Goal: Navigation & Orientation: Find specific page/section

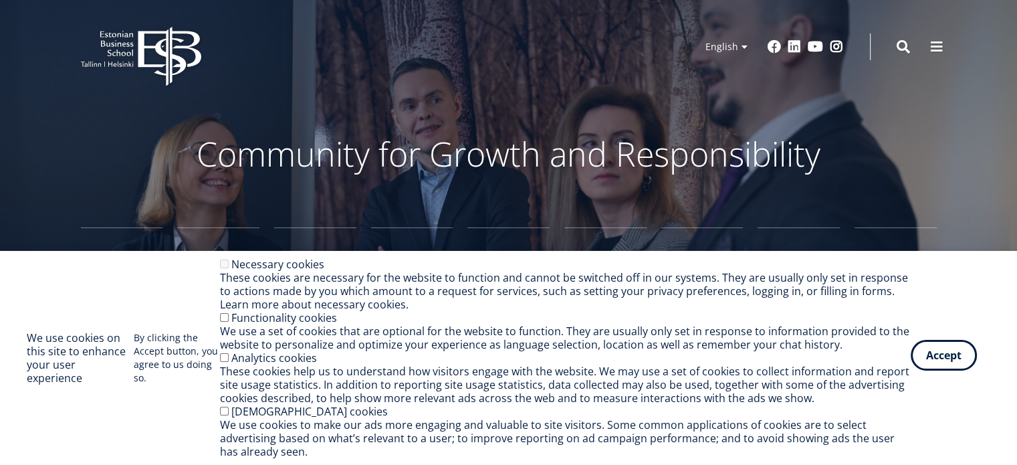
click at [955, 354] on button "Accept" at bounding box center [944, 355] width 66 height 31
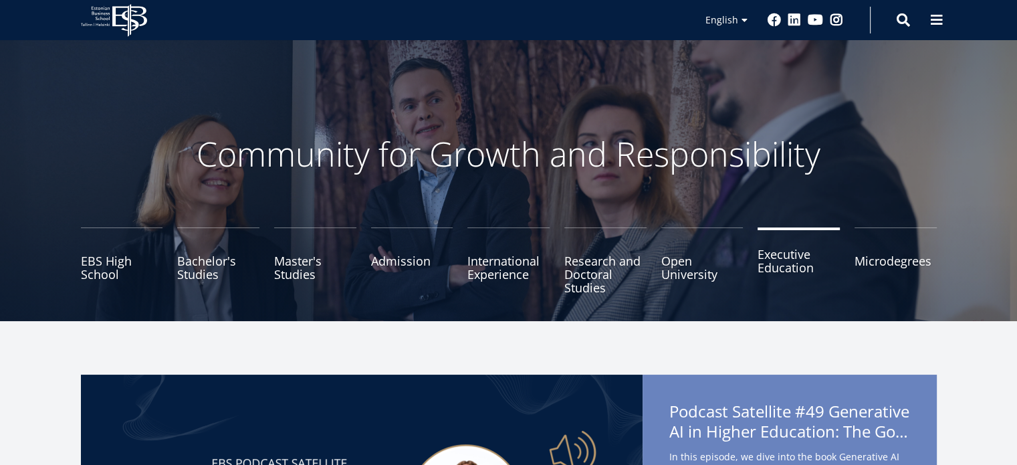
scroll to position [206, 0]
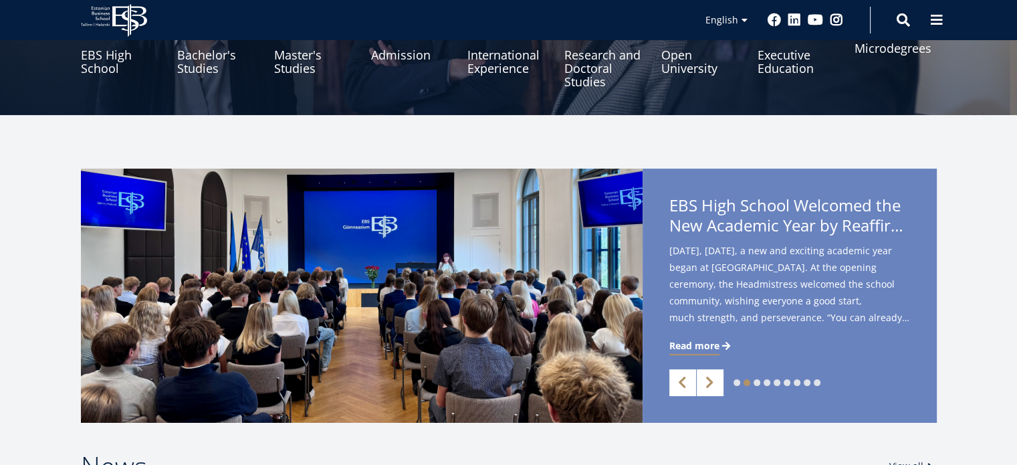
click at [872, 50] on link "Microdegrees" at bounding box center [896, 54] width 82 height 67
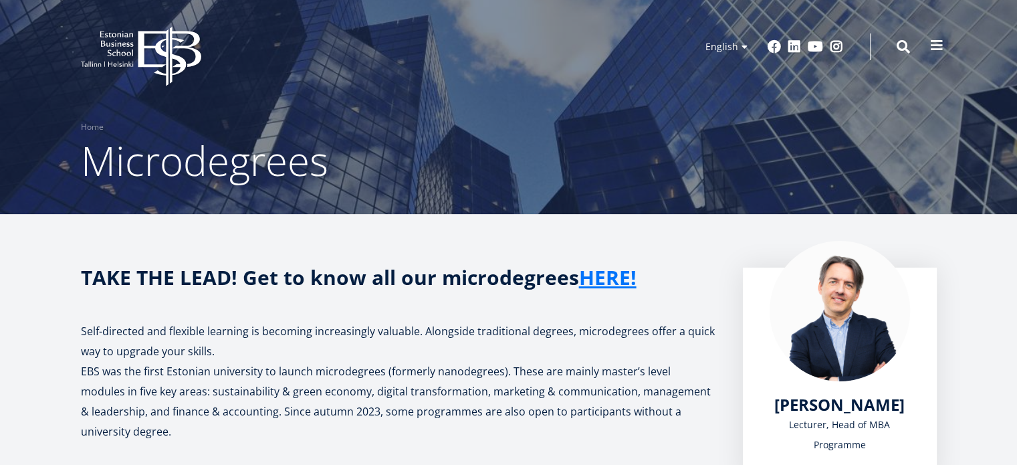
click at [937, 49] on span at bounding box center [936, 45] width 13 height 13
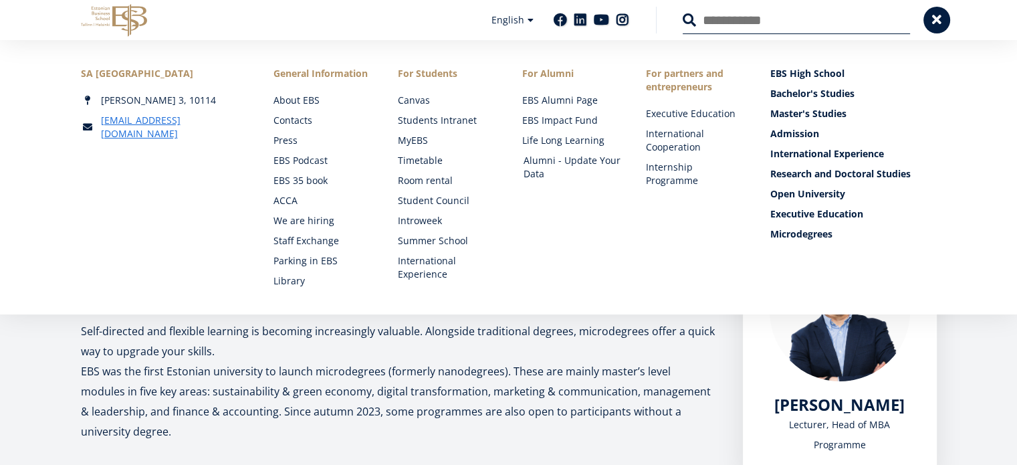
click at [563, 157] on link "Alumni - Update Your Data" at bounding box center [573, 167] width 98 height 27
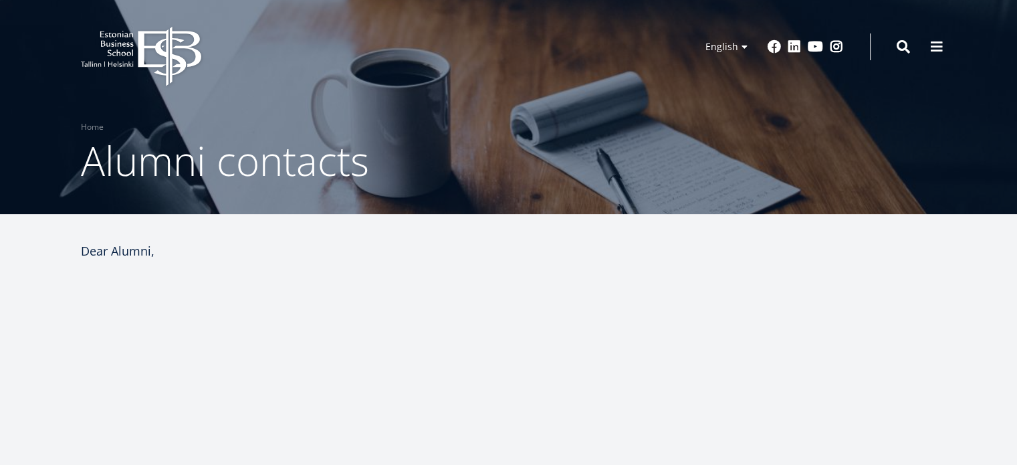
select select "**"
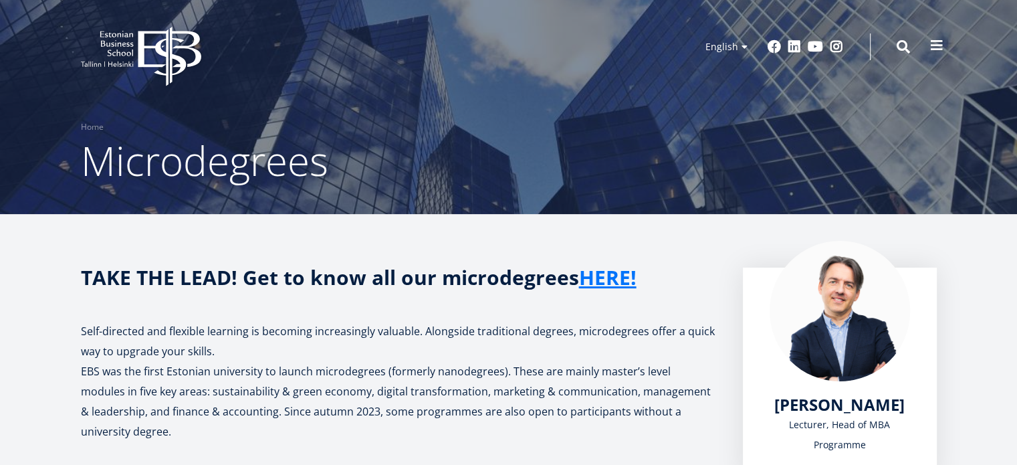
click at [930, 48] on span at bounding box center [936, 45] width 13 height 13
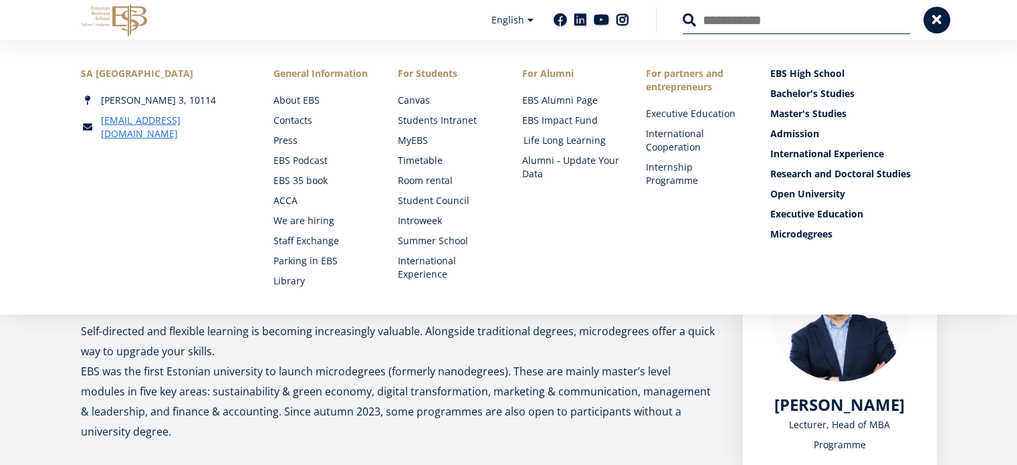
click at [553, 136] on link "Life Long Learning" at bounding box center [573, 140] width 98 height 13
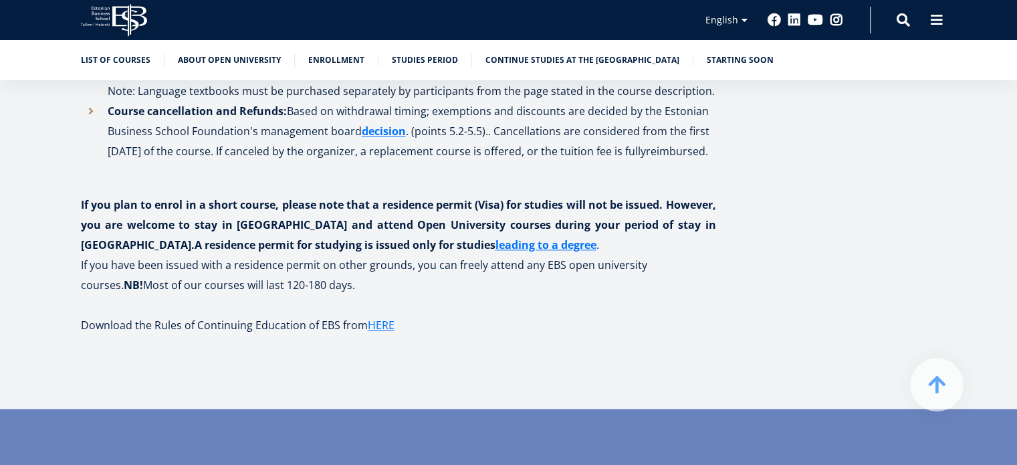
scroll to position [1644, 0]
